Goal: Information Seeking & Learning: Learn about a topic

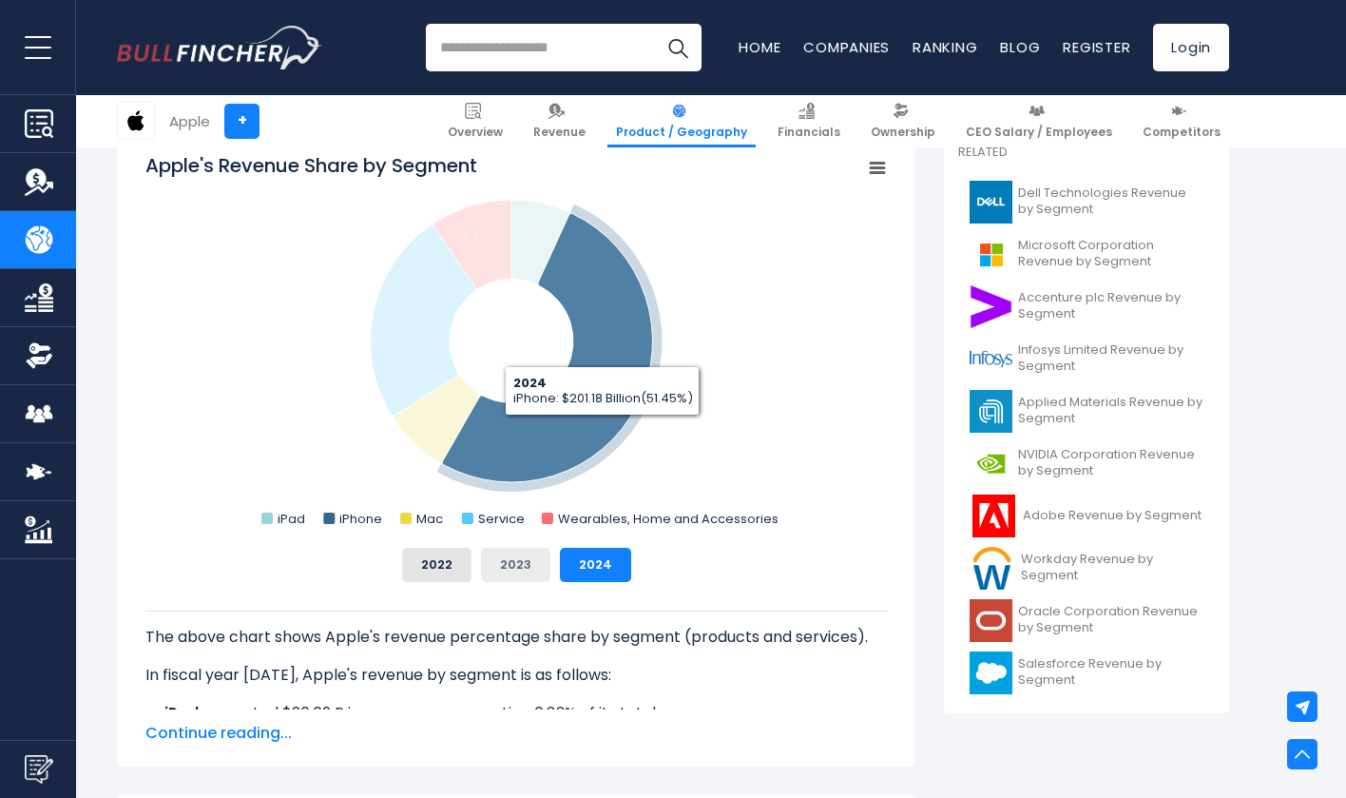
scroll to position [535, 0]
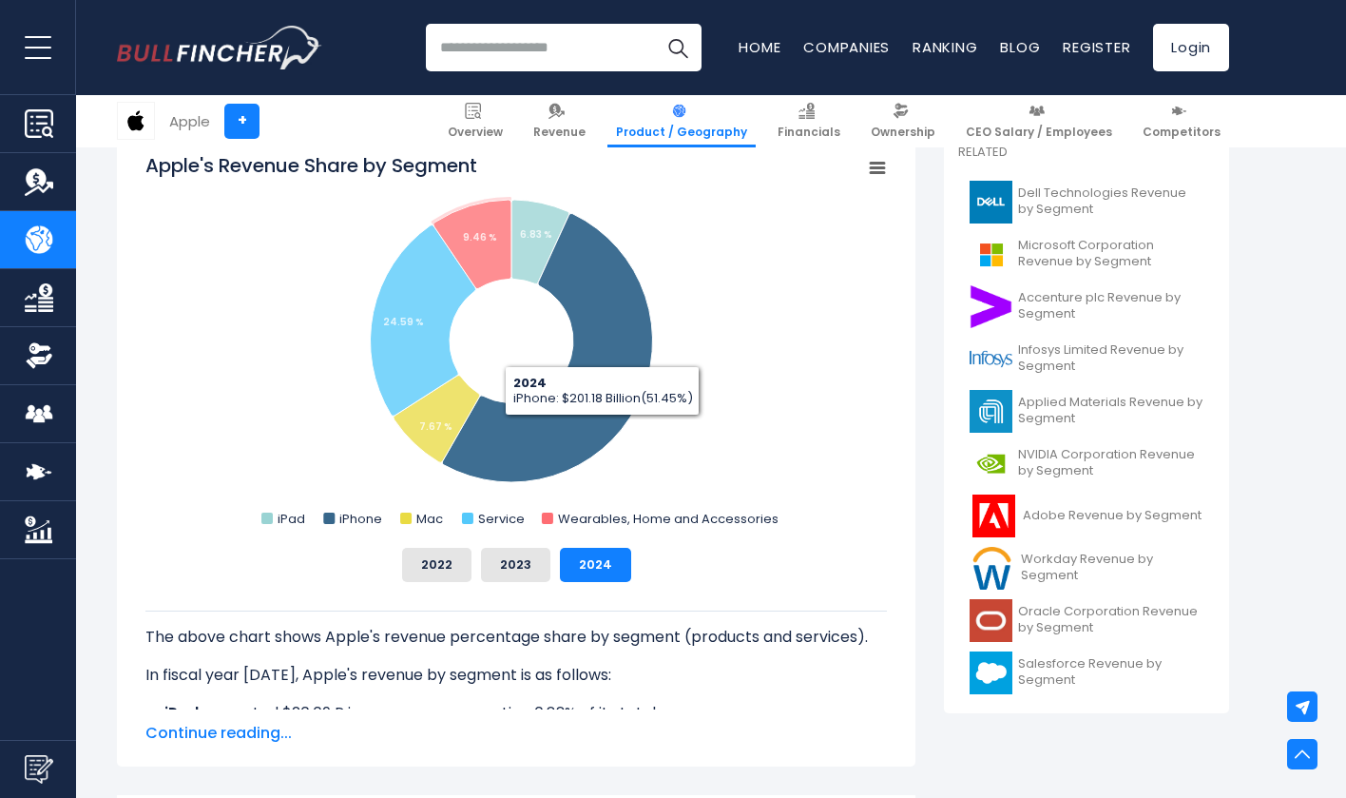
click at [491, 588] on div "The above chart shows Apple's revenue percentage share by segment (products and…" at bounding box center [516, 645] width 742 height 127
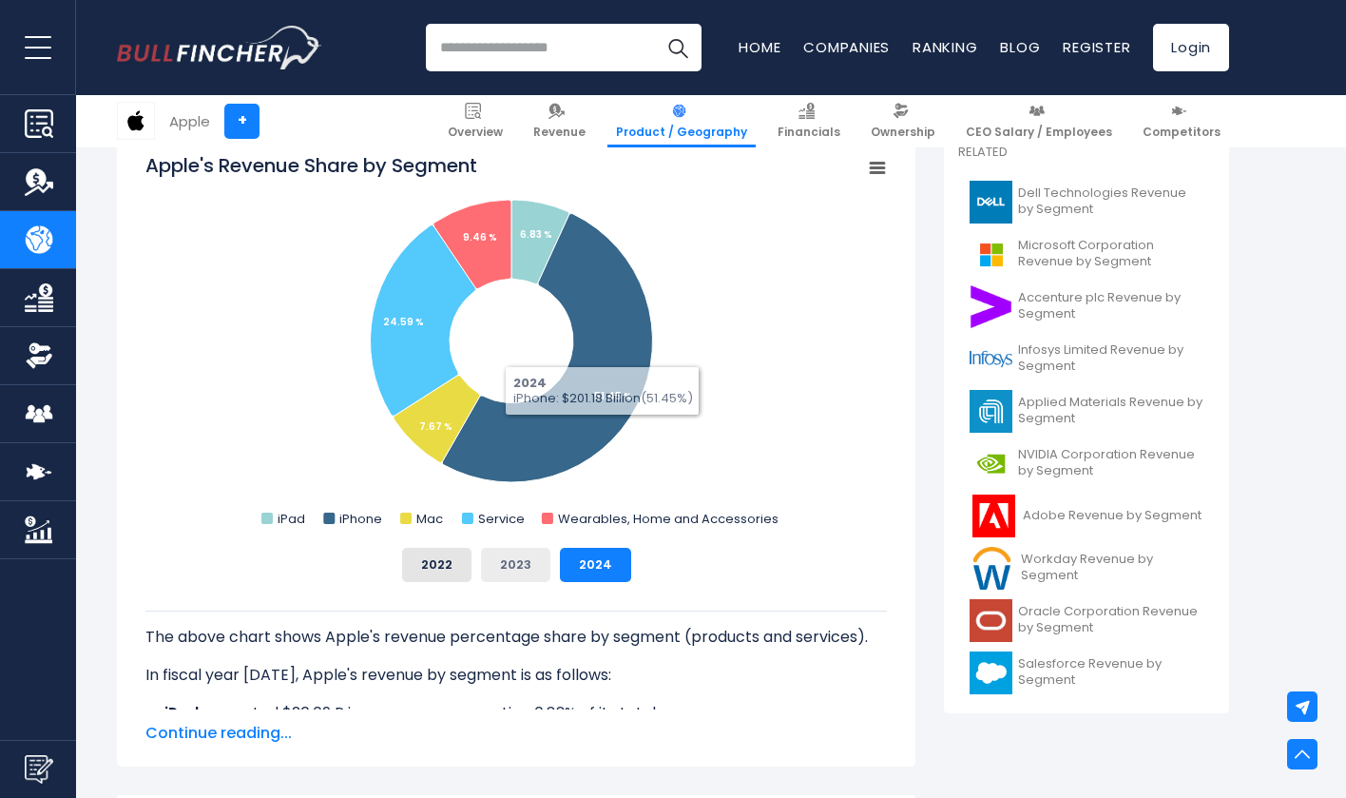
click at [492, 567] on button "2023" at bounding box center [515, 565] width 69 height 34
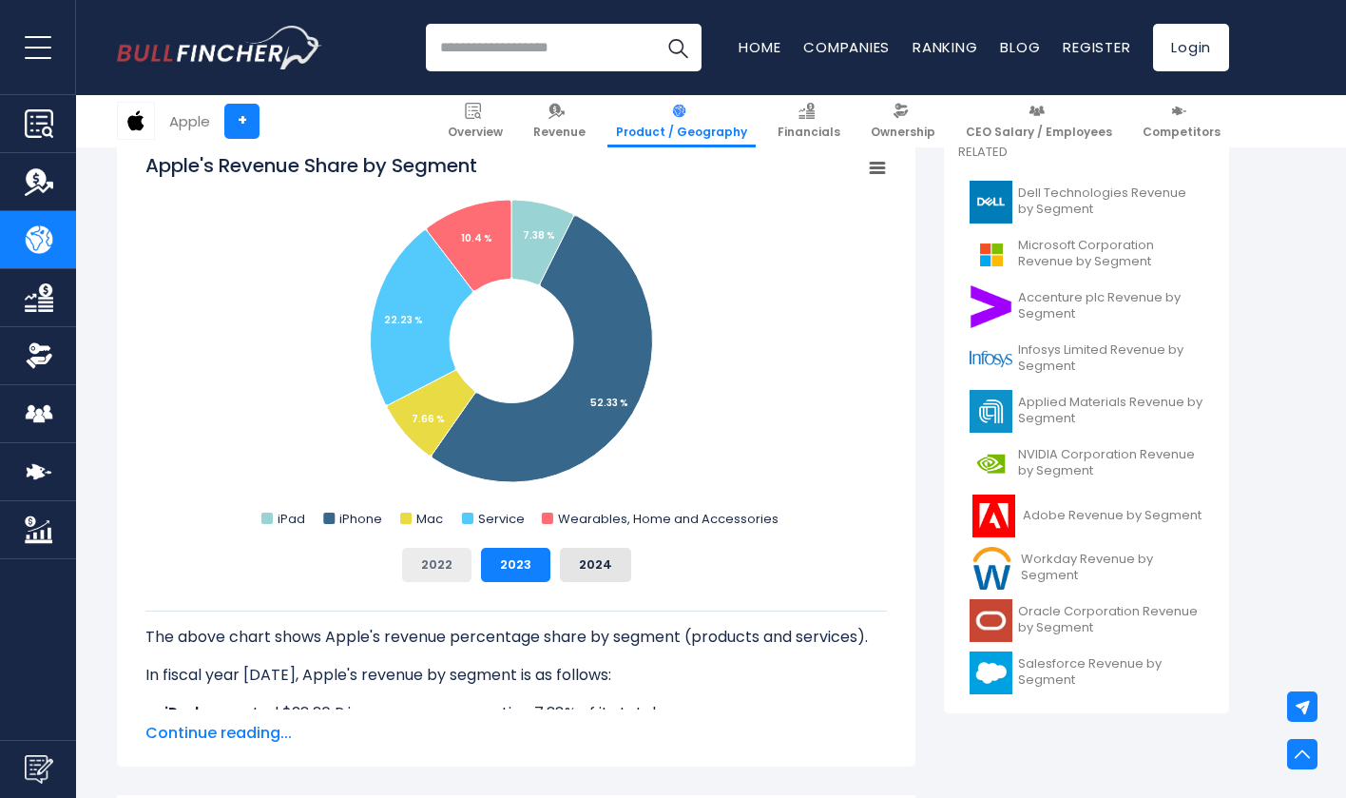
click at [431, 568] on button "2022" at bounding box center [436, 565] width 69 height 34
click at [532, 569] on button "2023" at bounding box center [515, 565] width 69 height 34
click at [586, 569] on button "2024" at bounding box center [595, 565] width 71 height 34
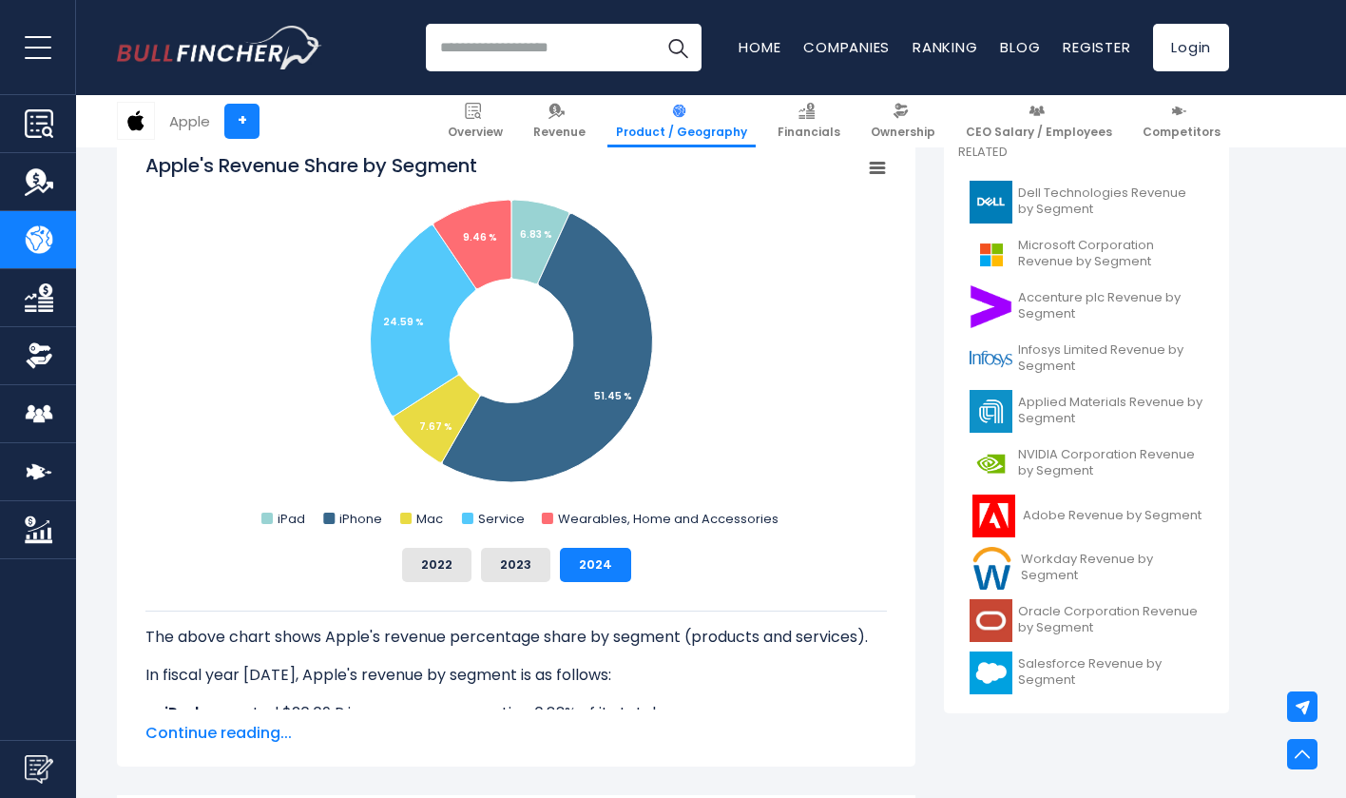
click at [667, 574] on div "2022 2023 2024" at bounding box center [516, 565] width 742 height 34
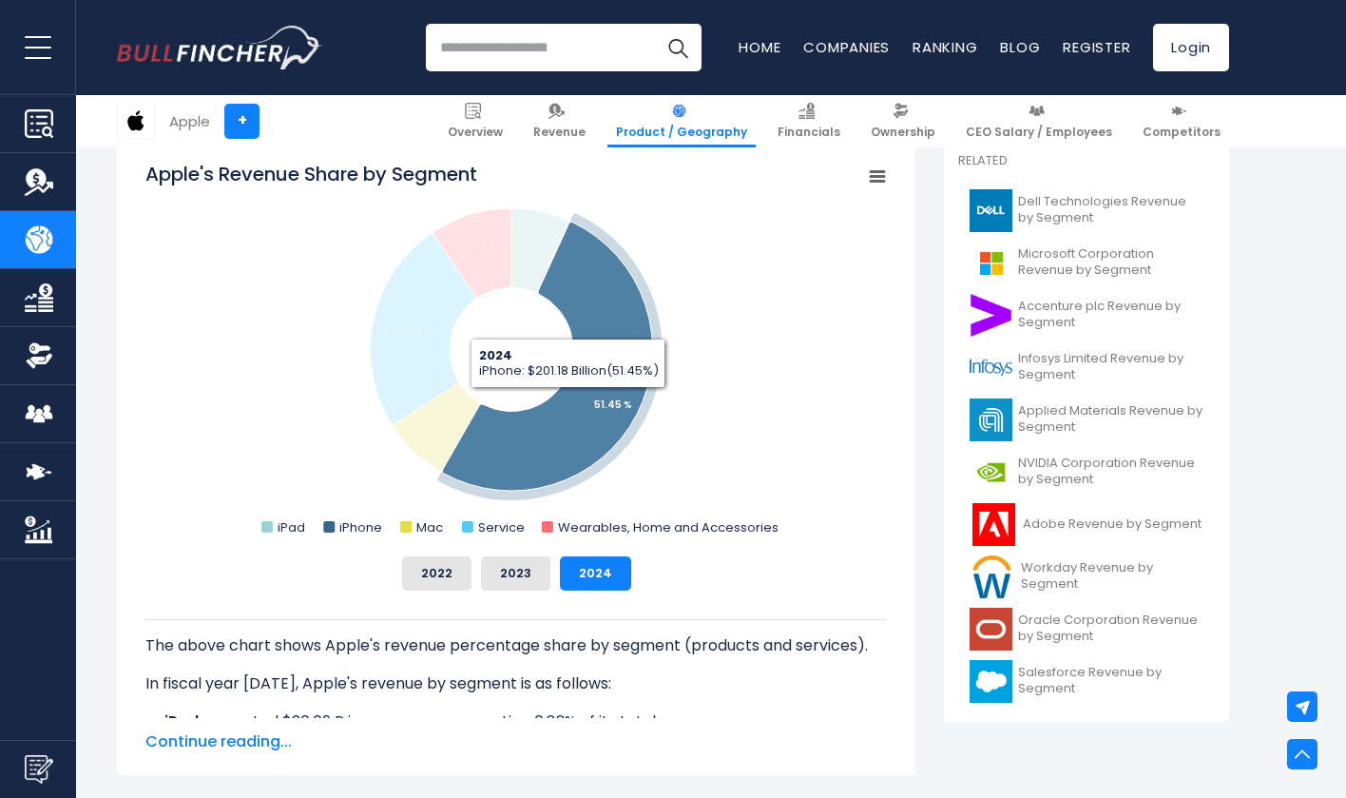
scroll to position [546, 0]
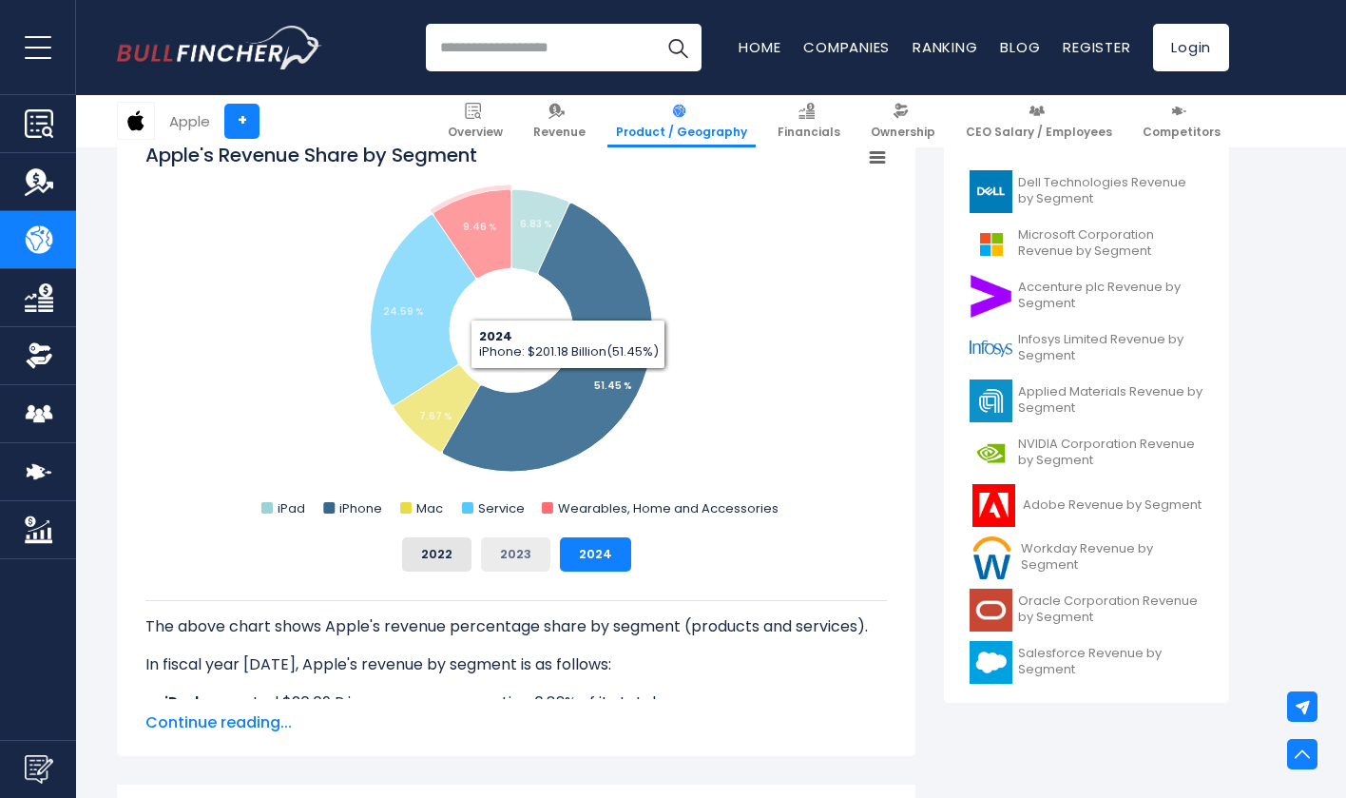
click at [524, 563] on button "2023" at bounding box center [515, 554] width 69 height 34
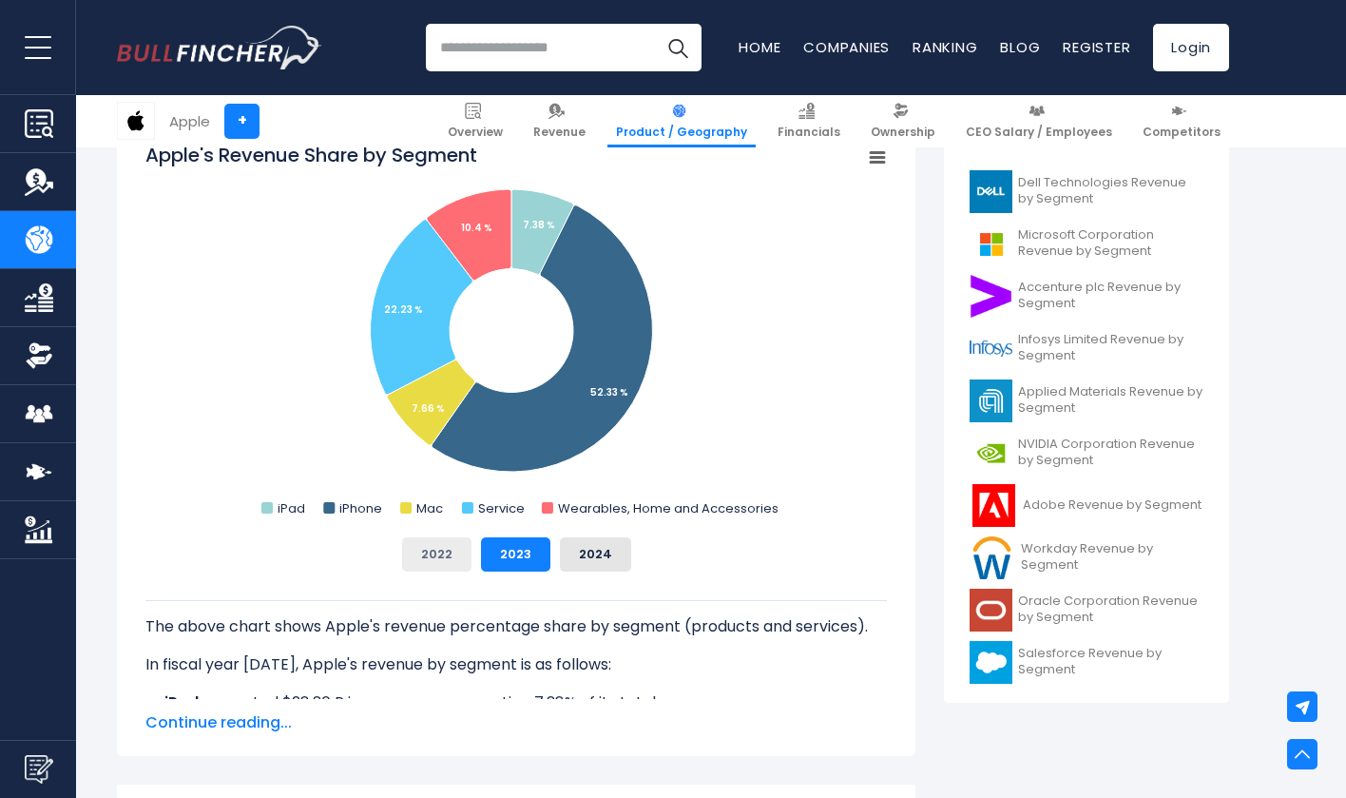
click at [434, 565] on button "2022" at bounding box center [436, 554] width 69 height 34
click at [507, 565] on button "2023" at bounding box center [515, 554] width 69 height 34
click at [579, 566] on button "2024" at bounding box center [595, 554] width 71 height 34
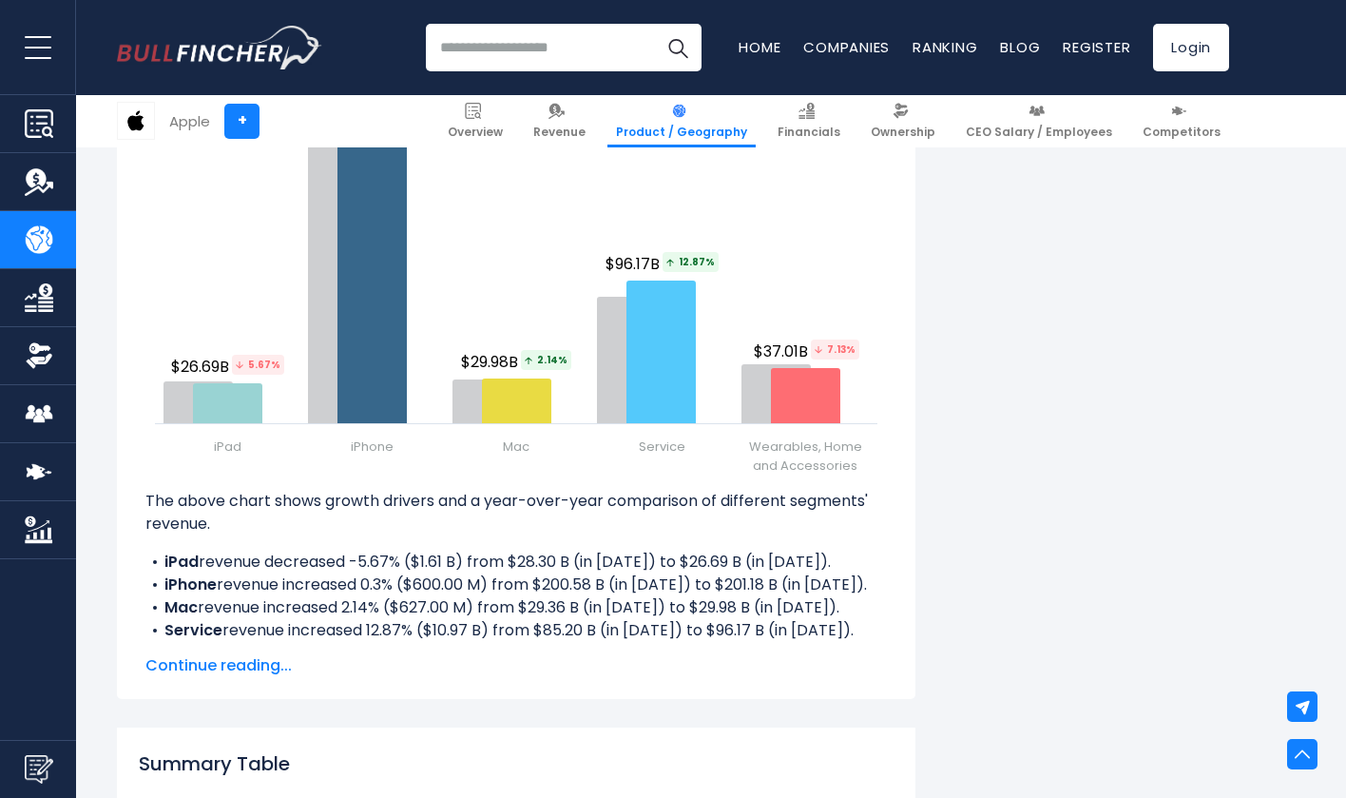
scroll to position [2225, 0]
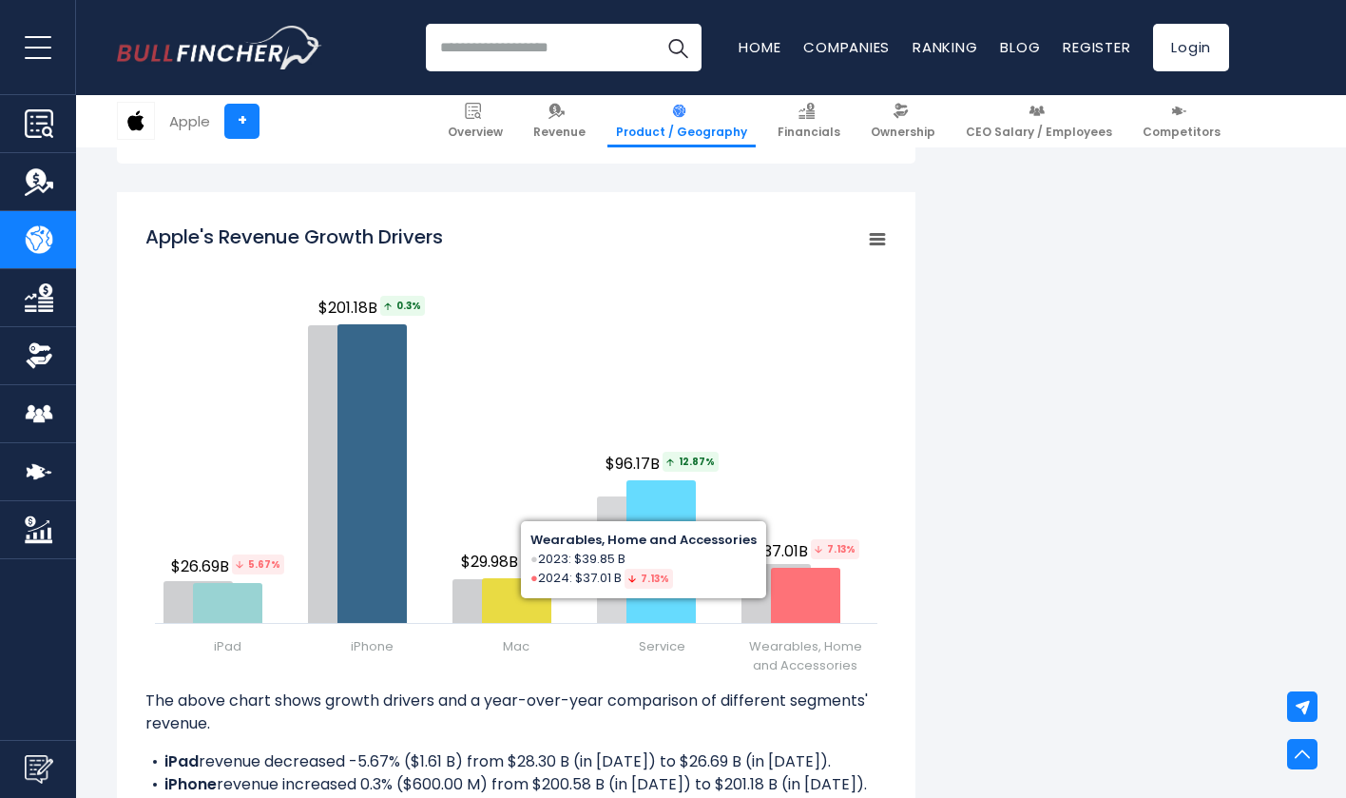
click at [892, 309] on div "Apple's Revenue Growth Drivers Created with Highcharts 12.1.2 Chart context men…" at bounding box center [516, 545] width 799 height 706
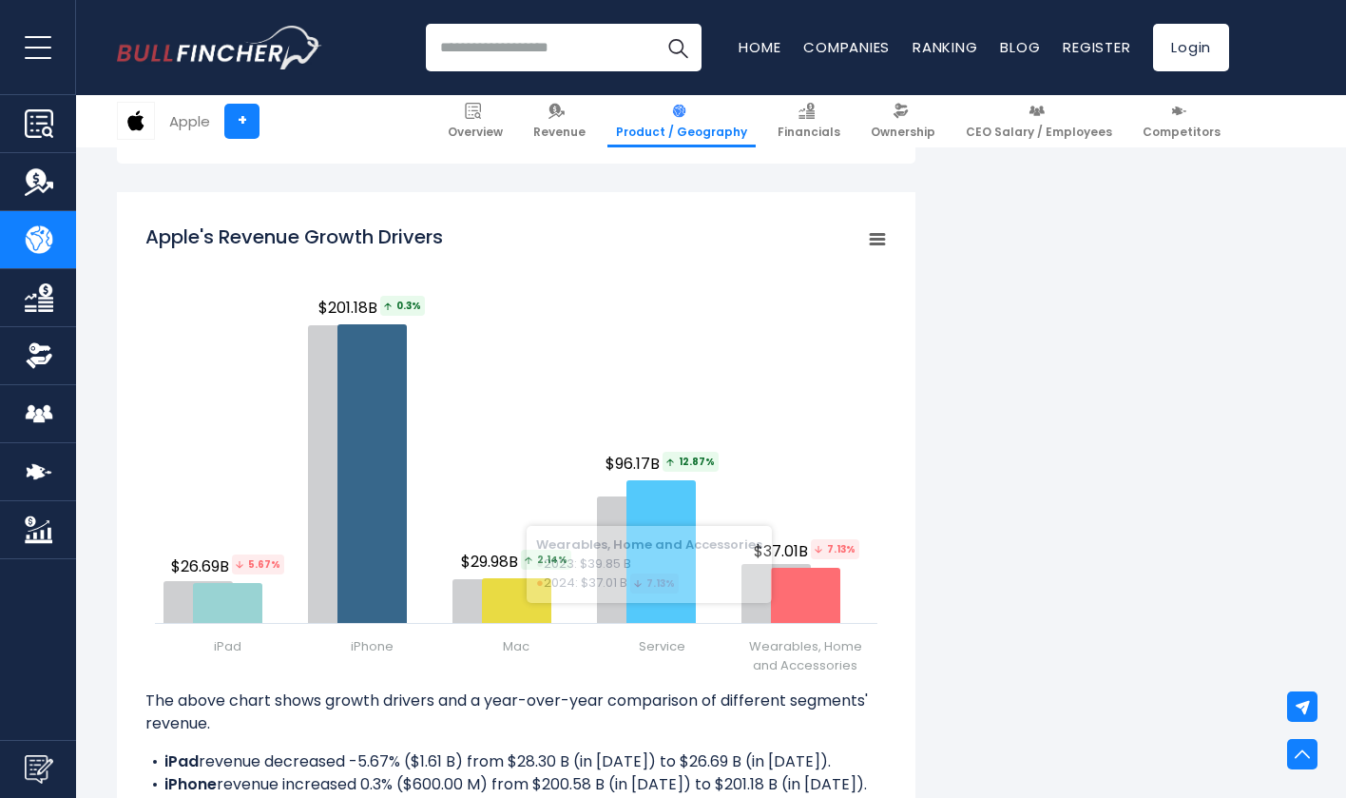
click at [1009, 379] on div "Apple's Revenue by Segment In fiscal year [DATE], Apple's revenue by segment (p…" at bounding box center [673, 152] width 1112 height 3904
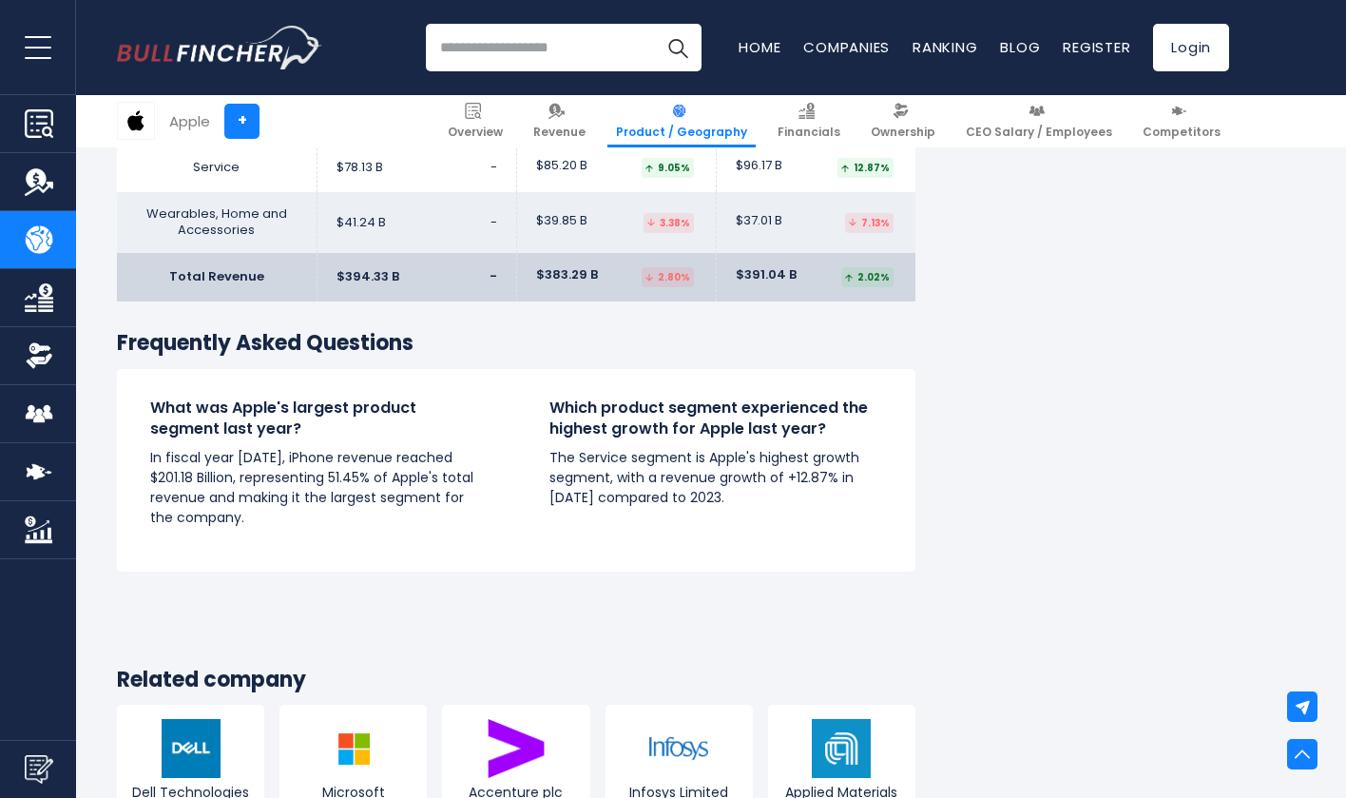
scroll to position [3289, 0]
